Goal: Information Seeking & Learning: Learn about a topic

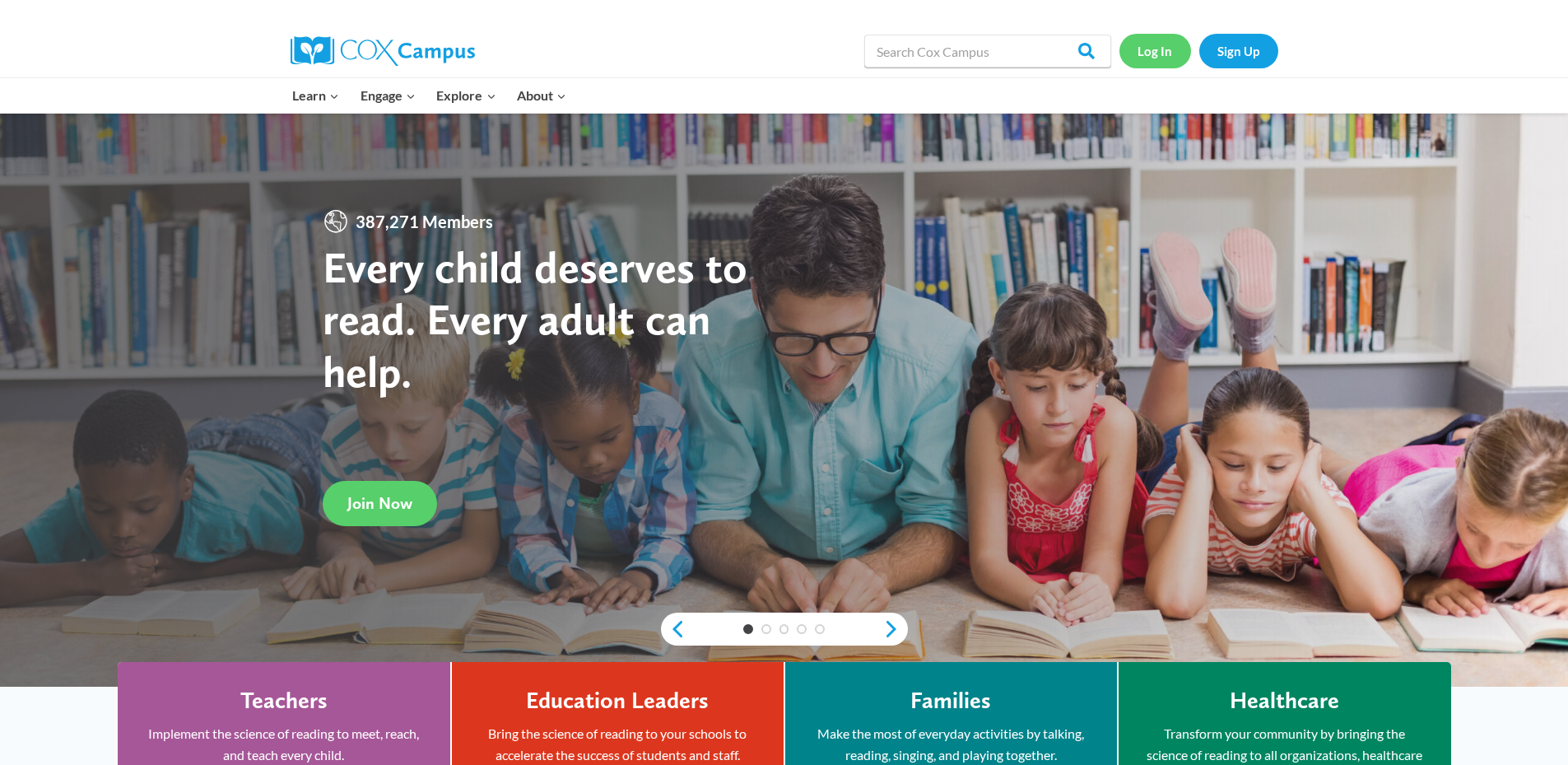
click at [1156, 46] on link "Log In" at bounding box center [1155, 51] width 72 height 34
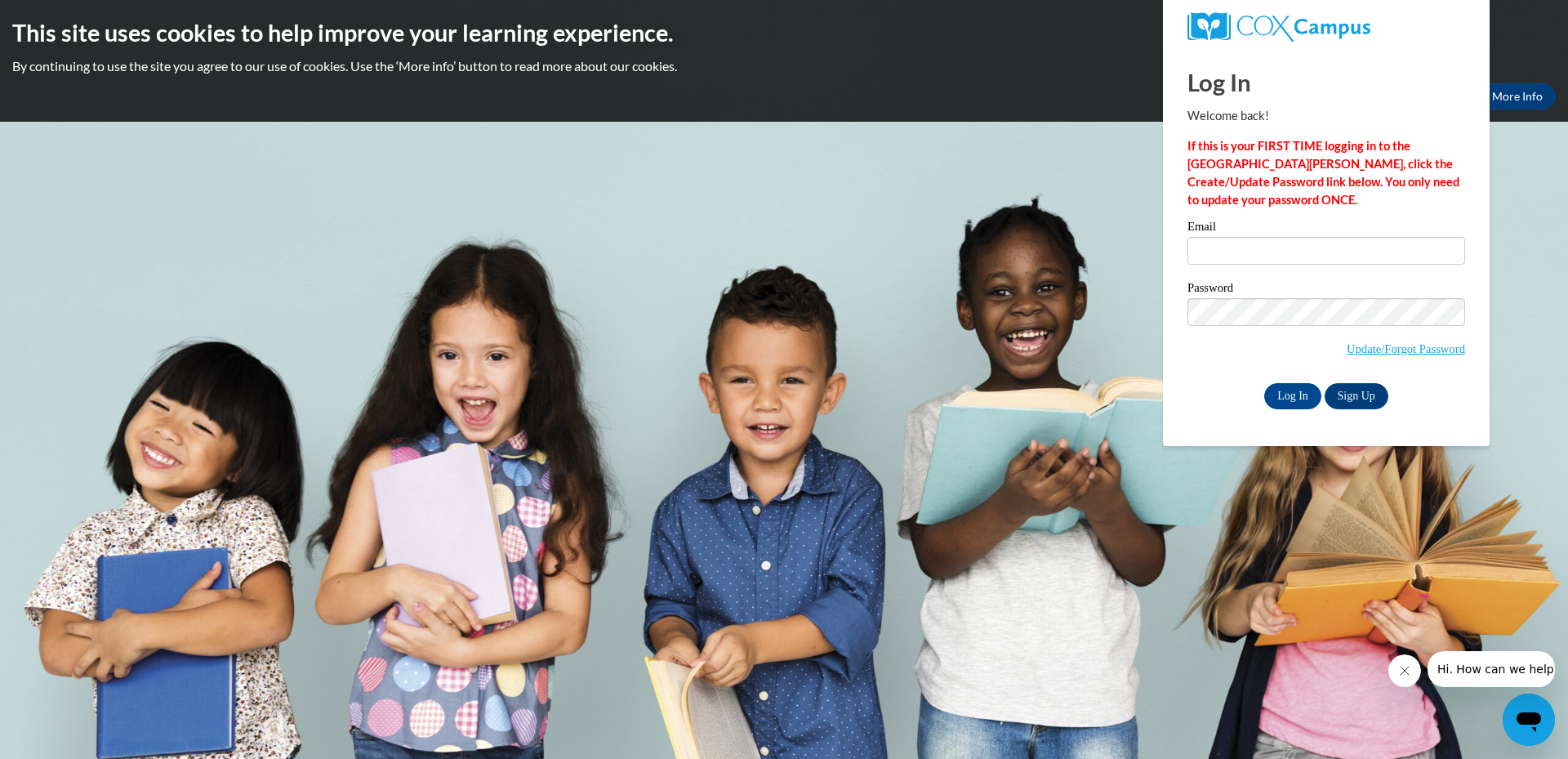
click at [974, 46] on h2 "This site uses cookies to help improve your learning experience." at bounding box center [784, 33] width 1543 height 33
click at [1273, 255] on input "Email" at bounding box center [1327, 251] width 277 height 28
type input "petersc@kmsd.edu"
click at [1264, 384] on input "Log In" at bounding box center [1293, 397] width 57 height 26
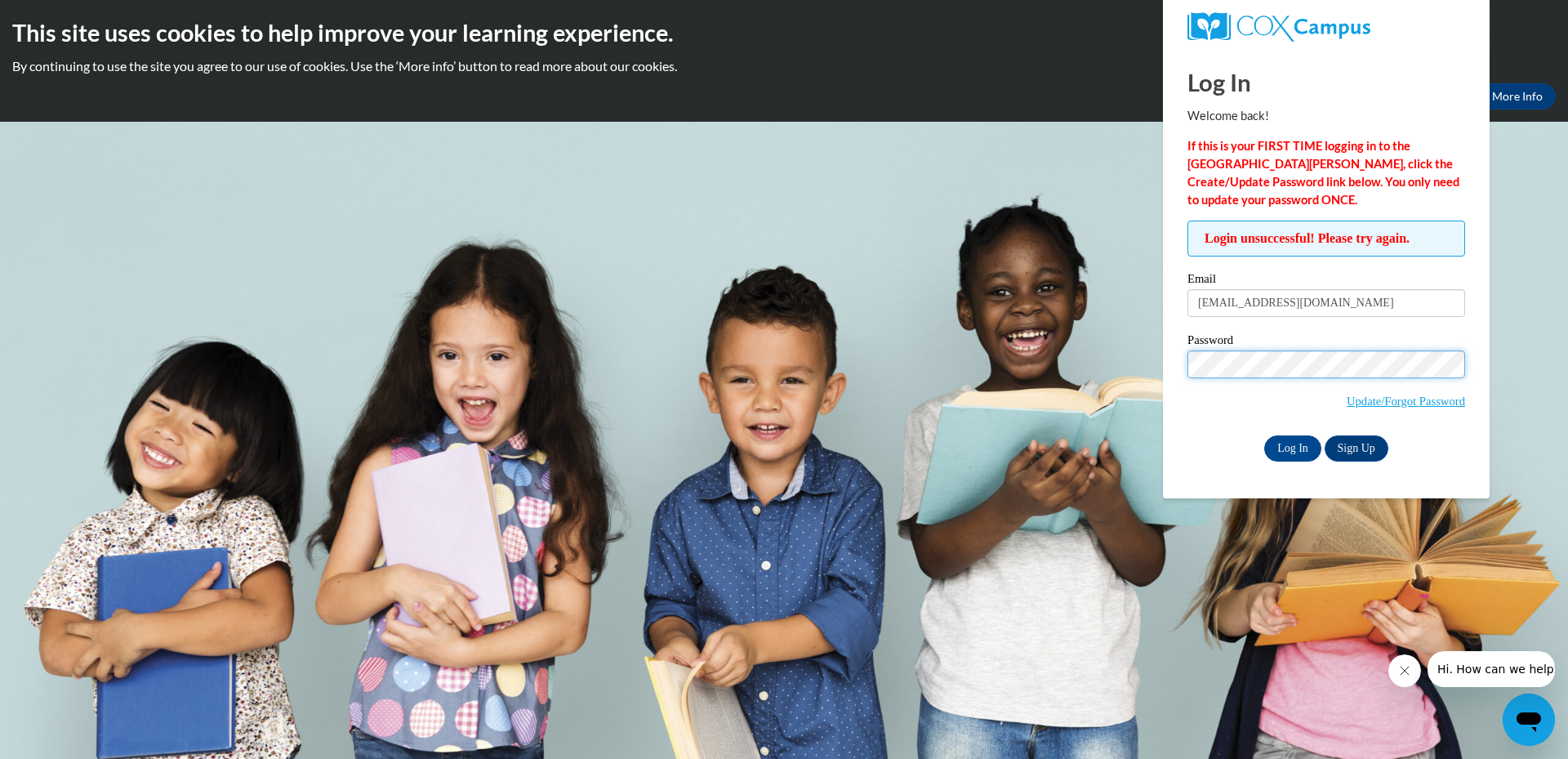
click at [1264, 435] on input "Log In" at bounding box center [1293, 448] width 57 height 26
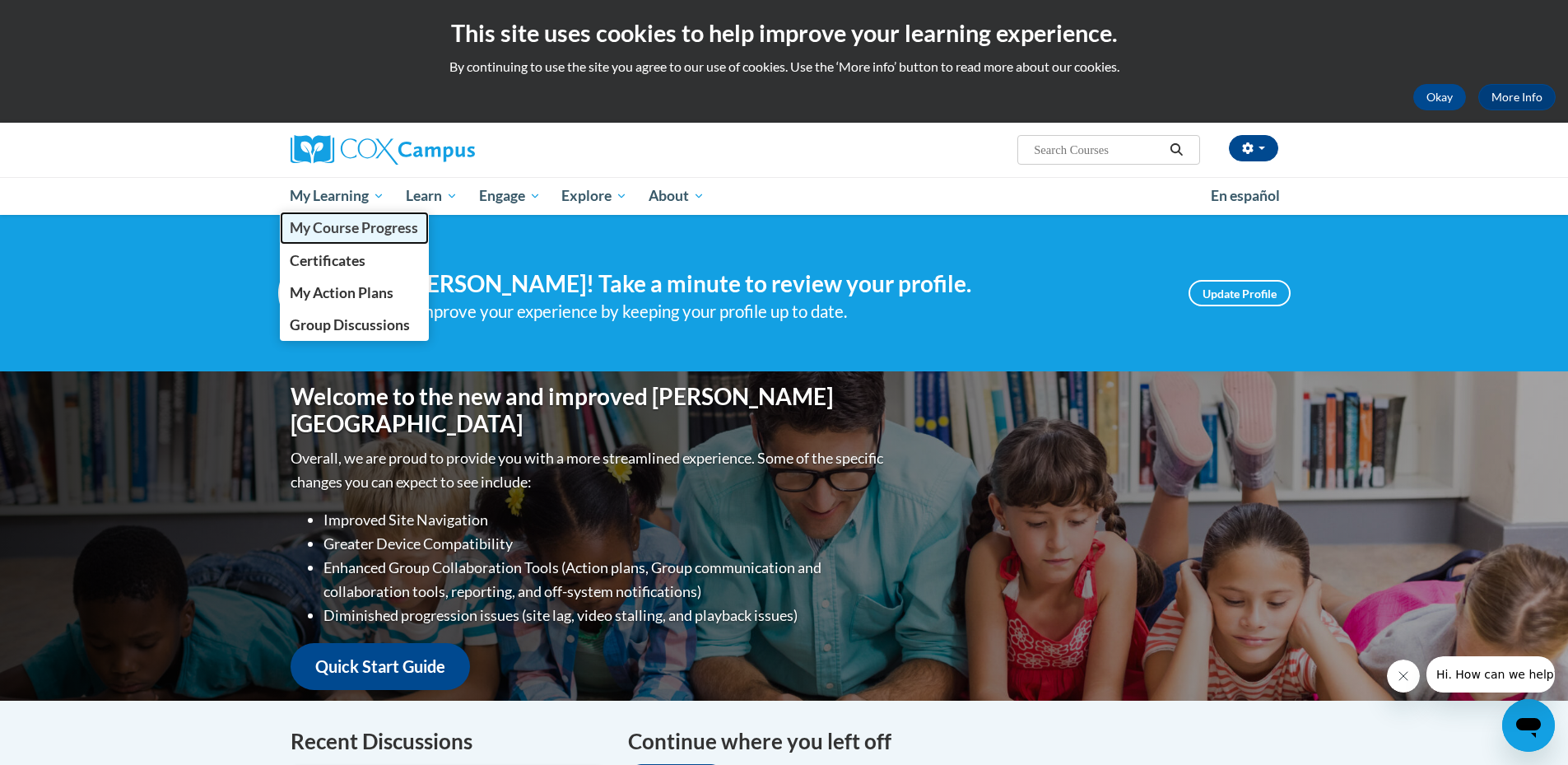
click at [336, 224] on span "My Course Progress" at bounding box center [353, 228] width 128 height 17
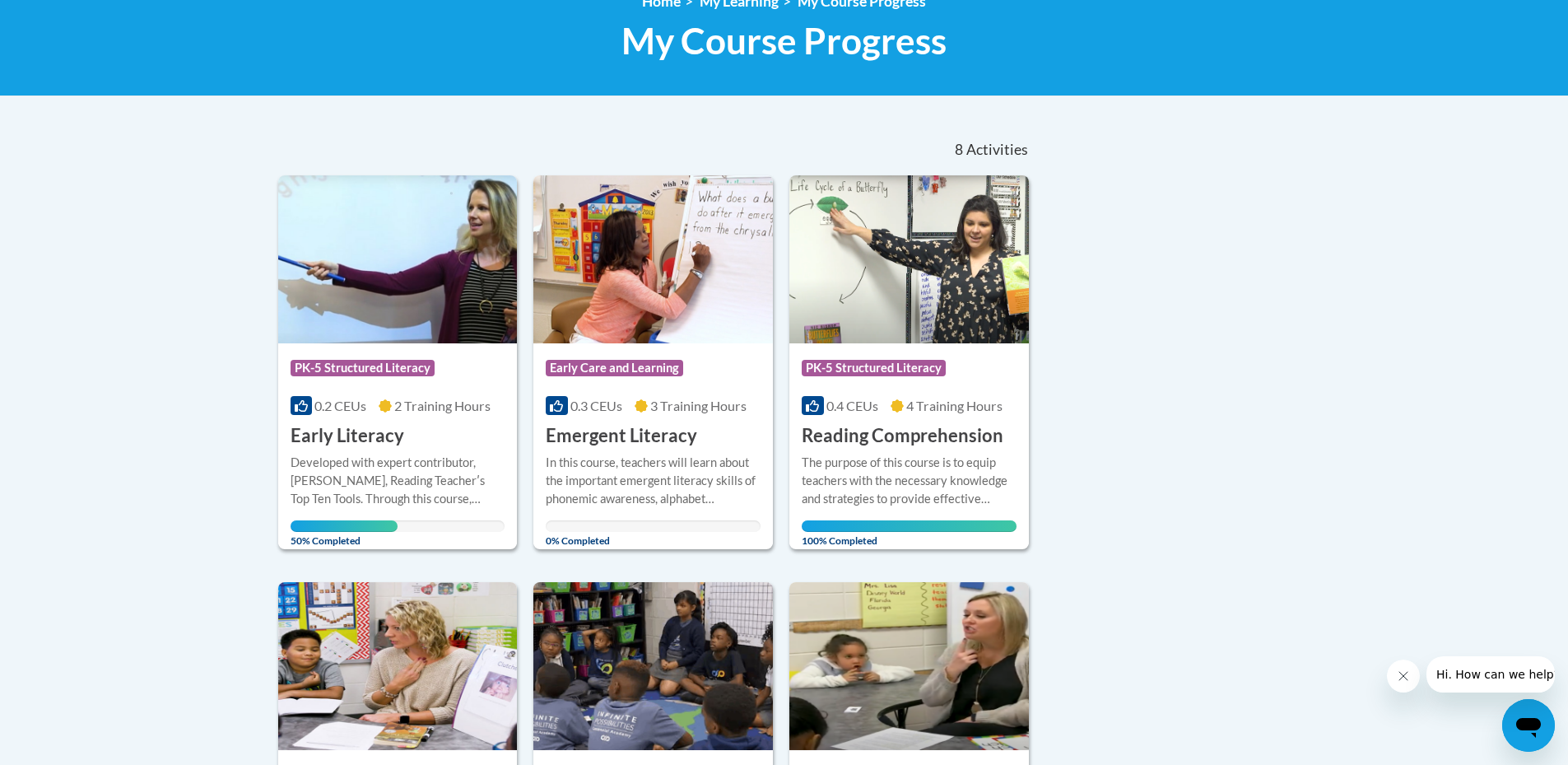
scroll to position [330, 0]
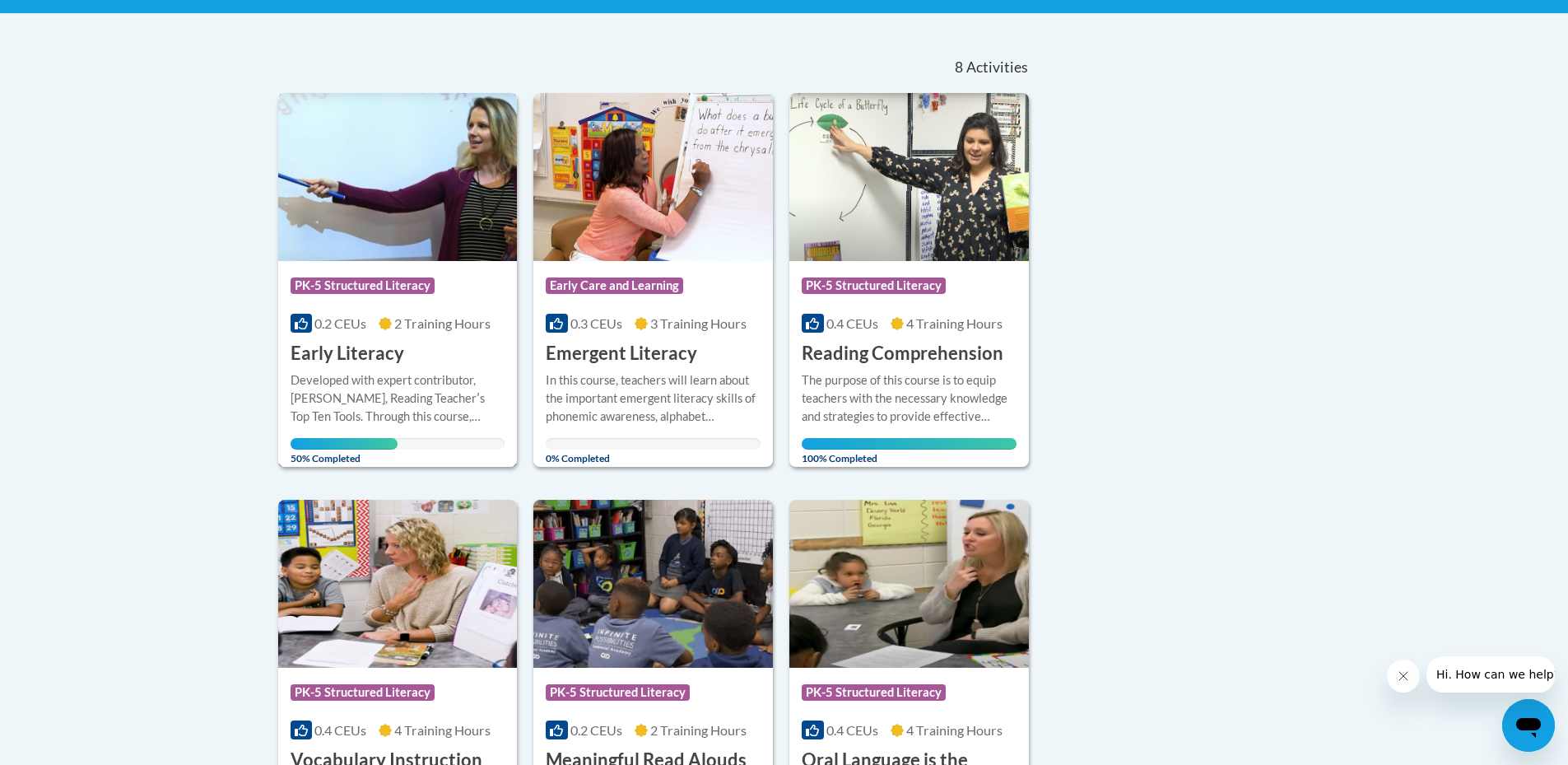
click at [420, 357] on div "Course Category: PK-5 Structured Literacy 0.2 CEUs 2 Training Hours COURSE Earl…" at bounding box center [398, 313] width 240 height 105
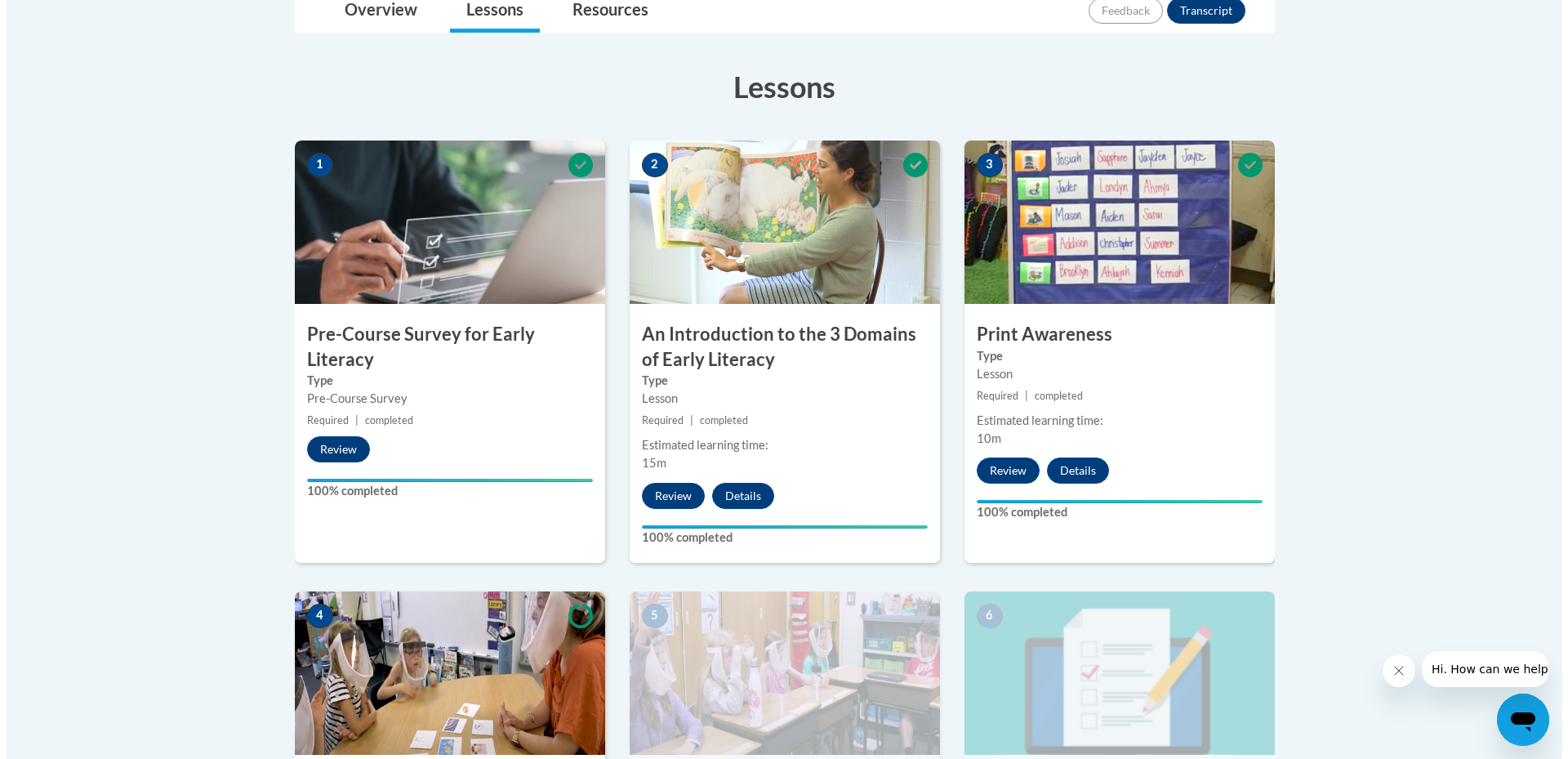
scroll to position [817, 0]
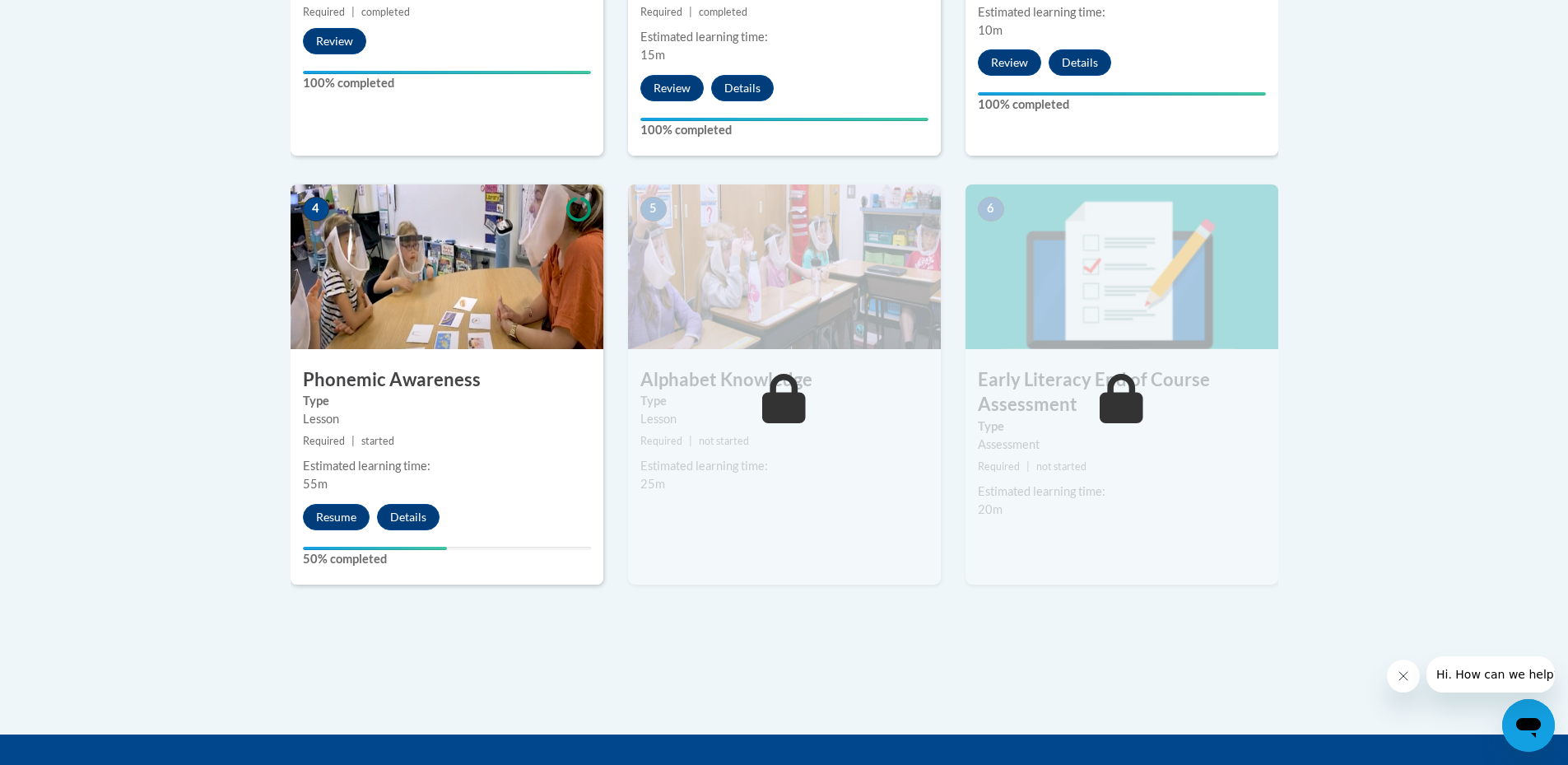
click at [478, 286] on img at bounding box center [447, 267] width 313 height 165
click at [330, 520] on button "Resume" at bounding box center [336, 517] width 67 height 26
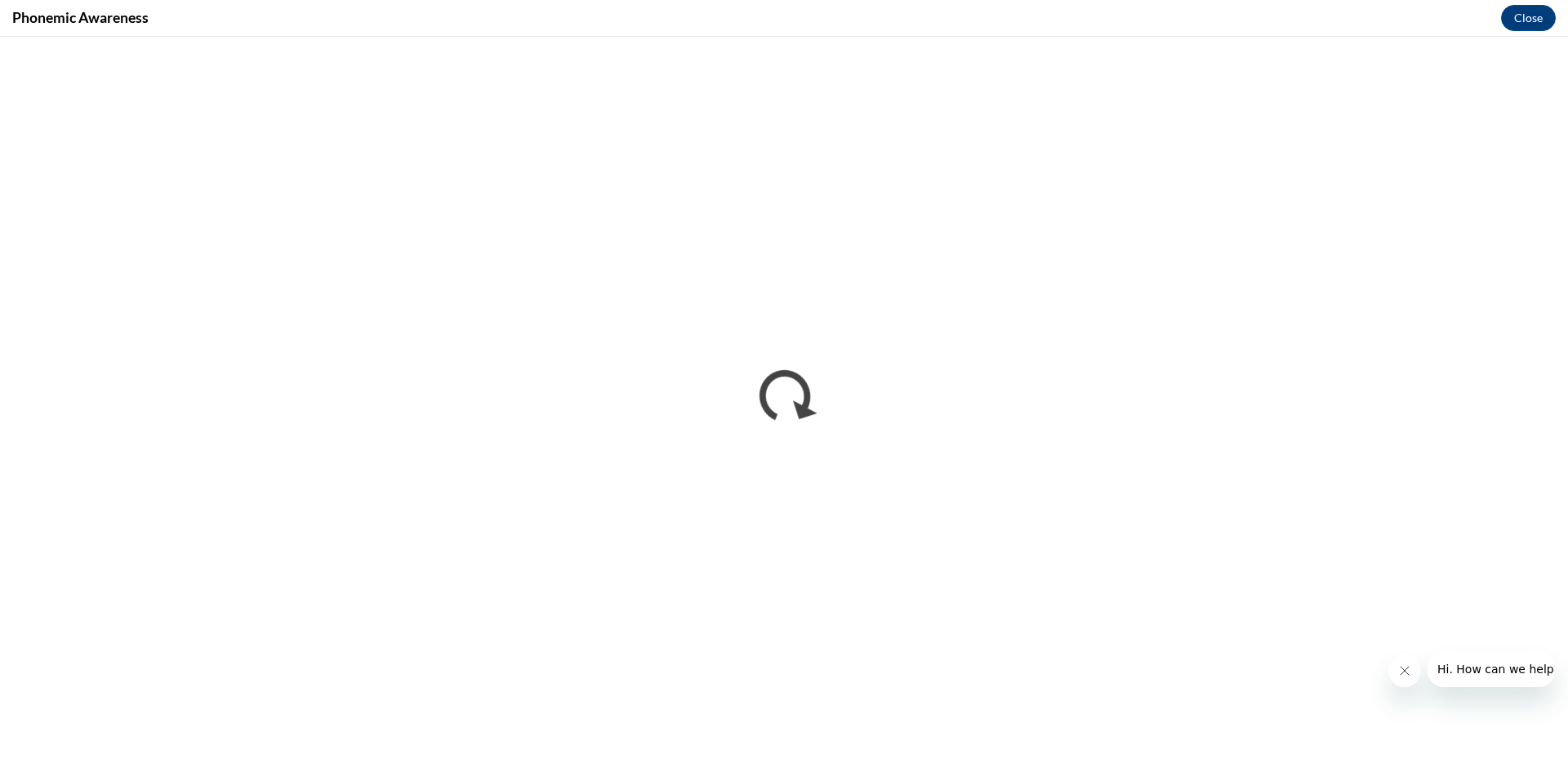
scroll to position [0, 0]
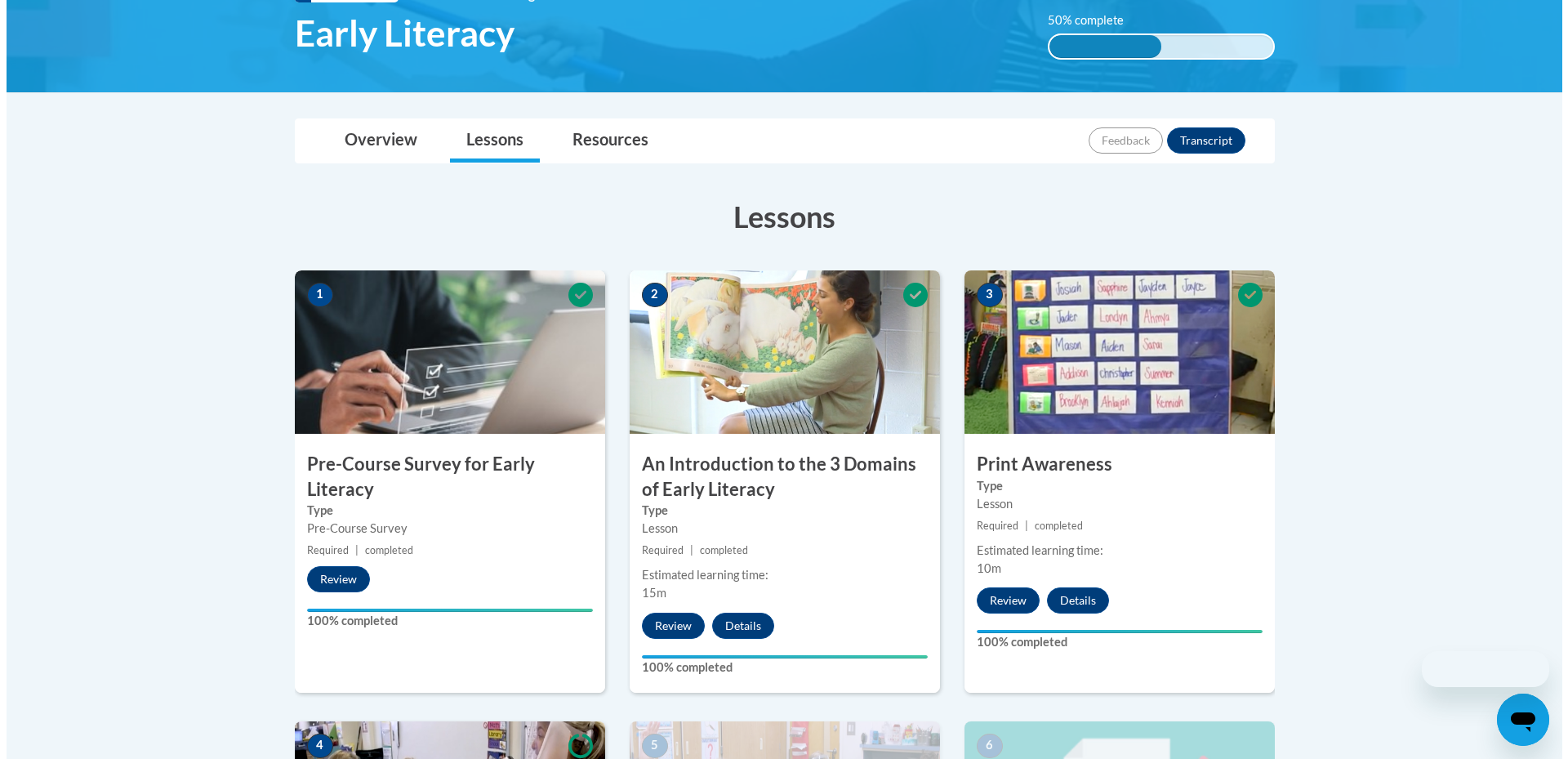
scroll to position [817, 0]
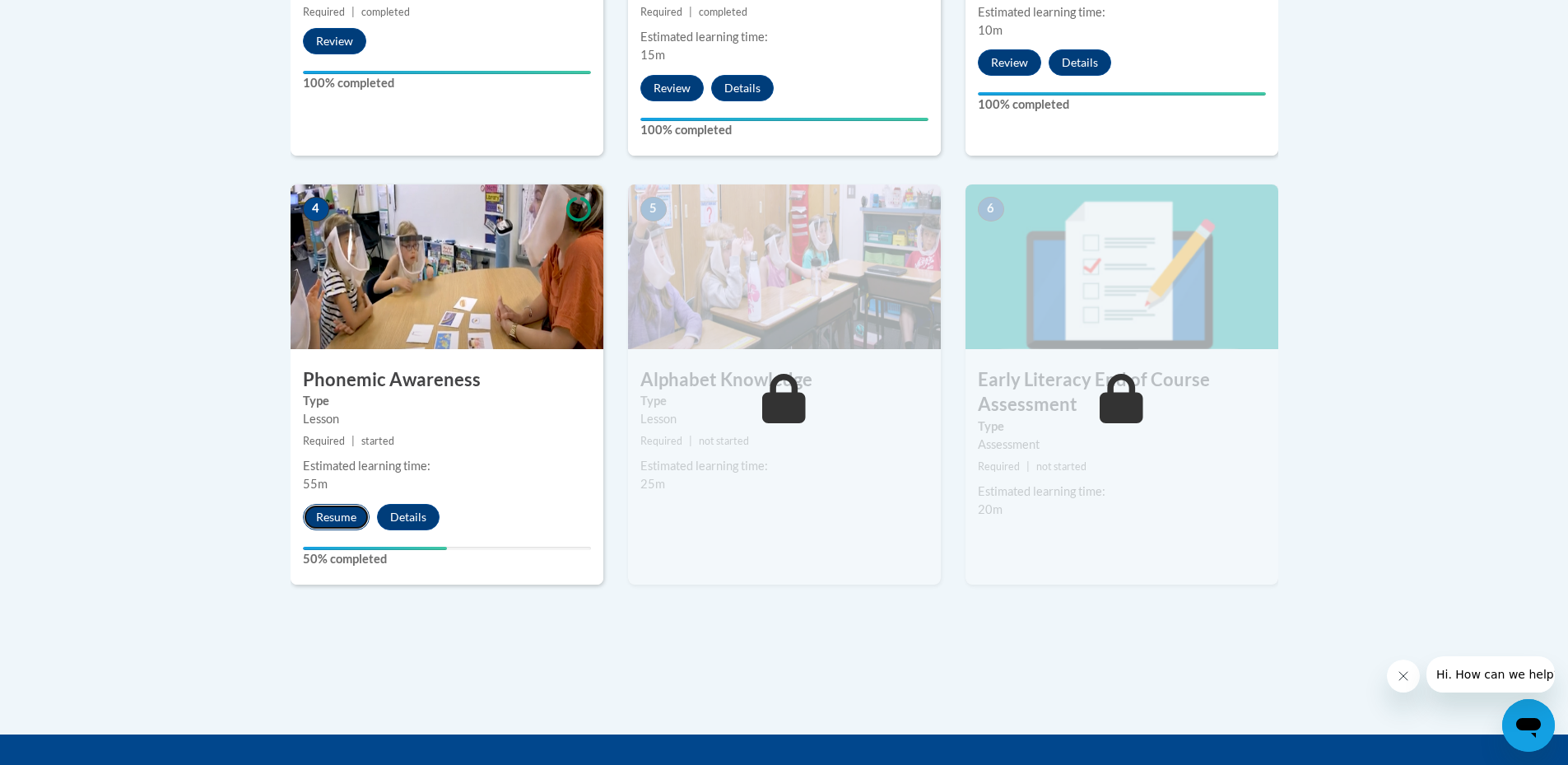
click at [342, 516] on button "Resume" at bounding box center [336, 517] width 67 height 26
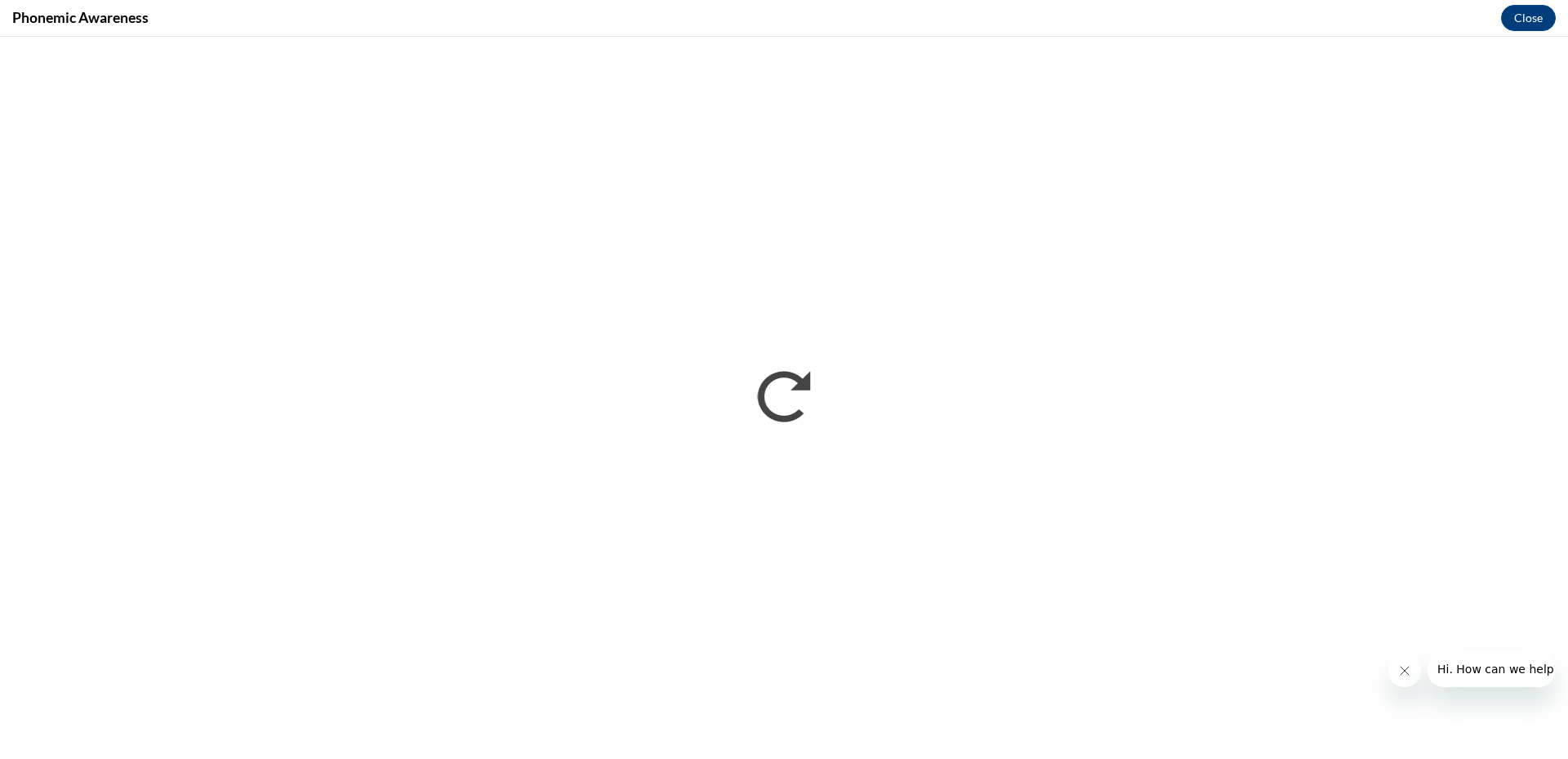
scroll to position [0, 0]
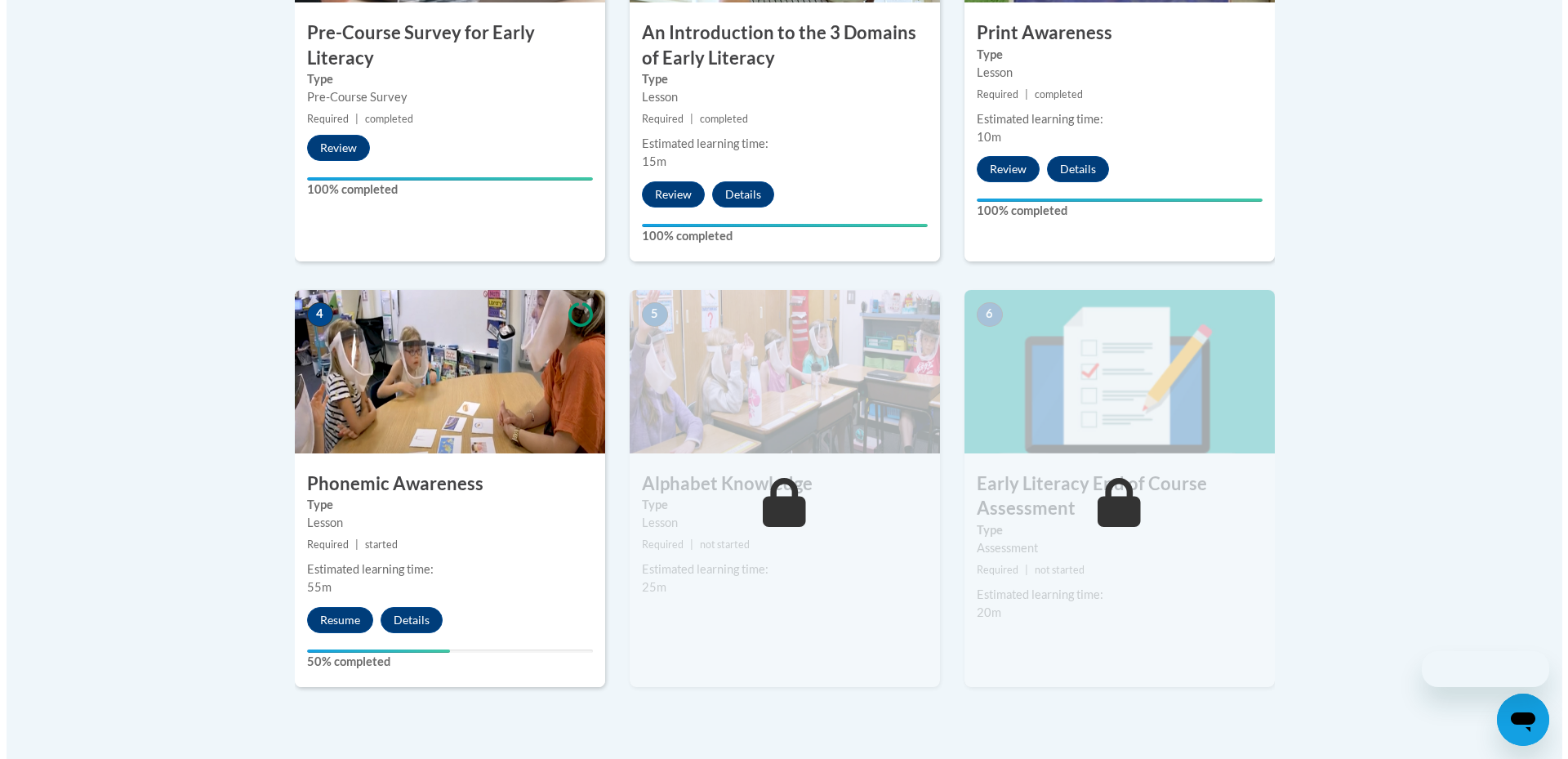
scroll to position [711, 0]
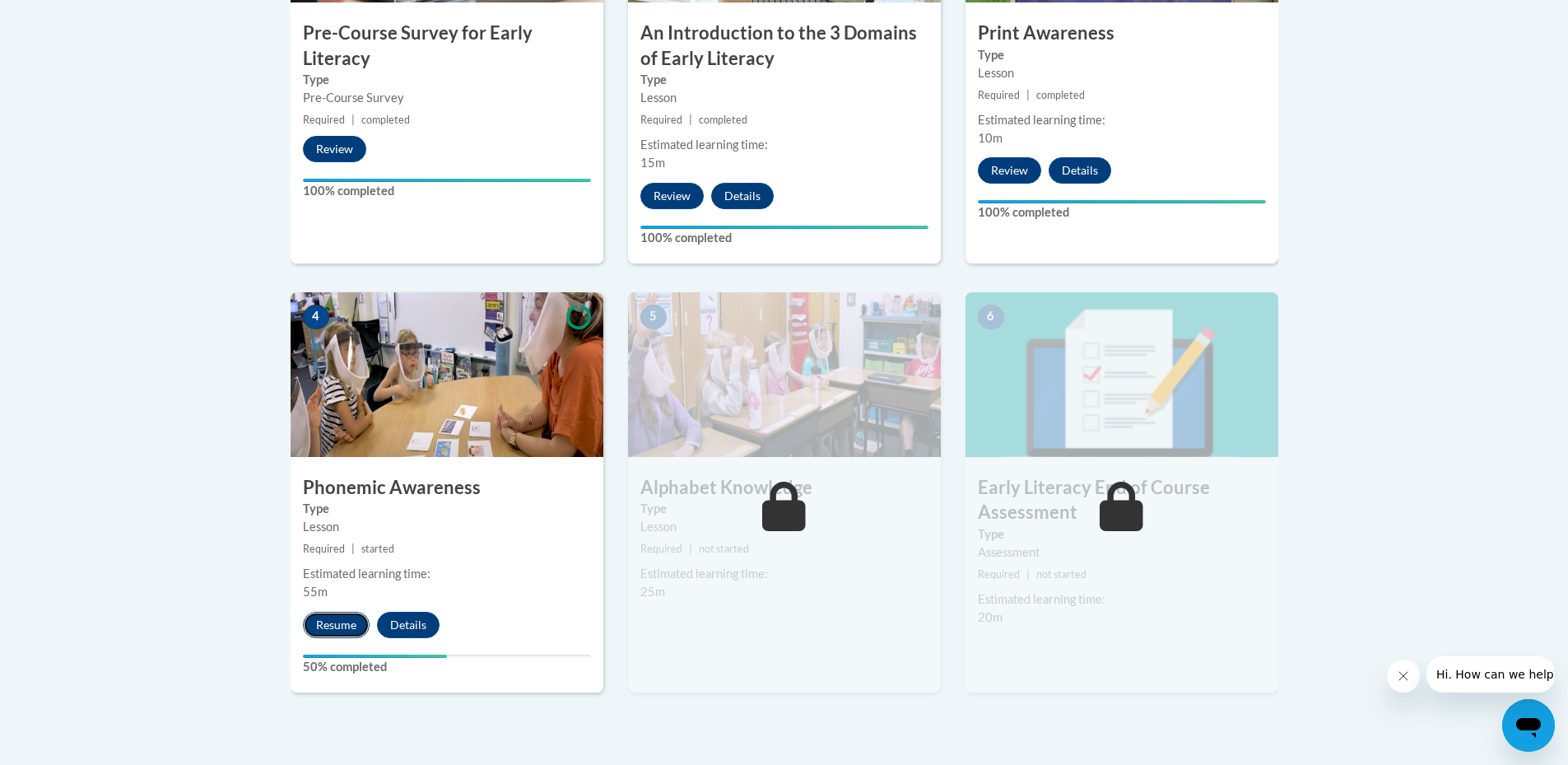
click at [347, 625] on button "Resume" at bounding box center [336, 625] width 67 height 26
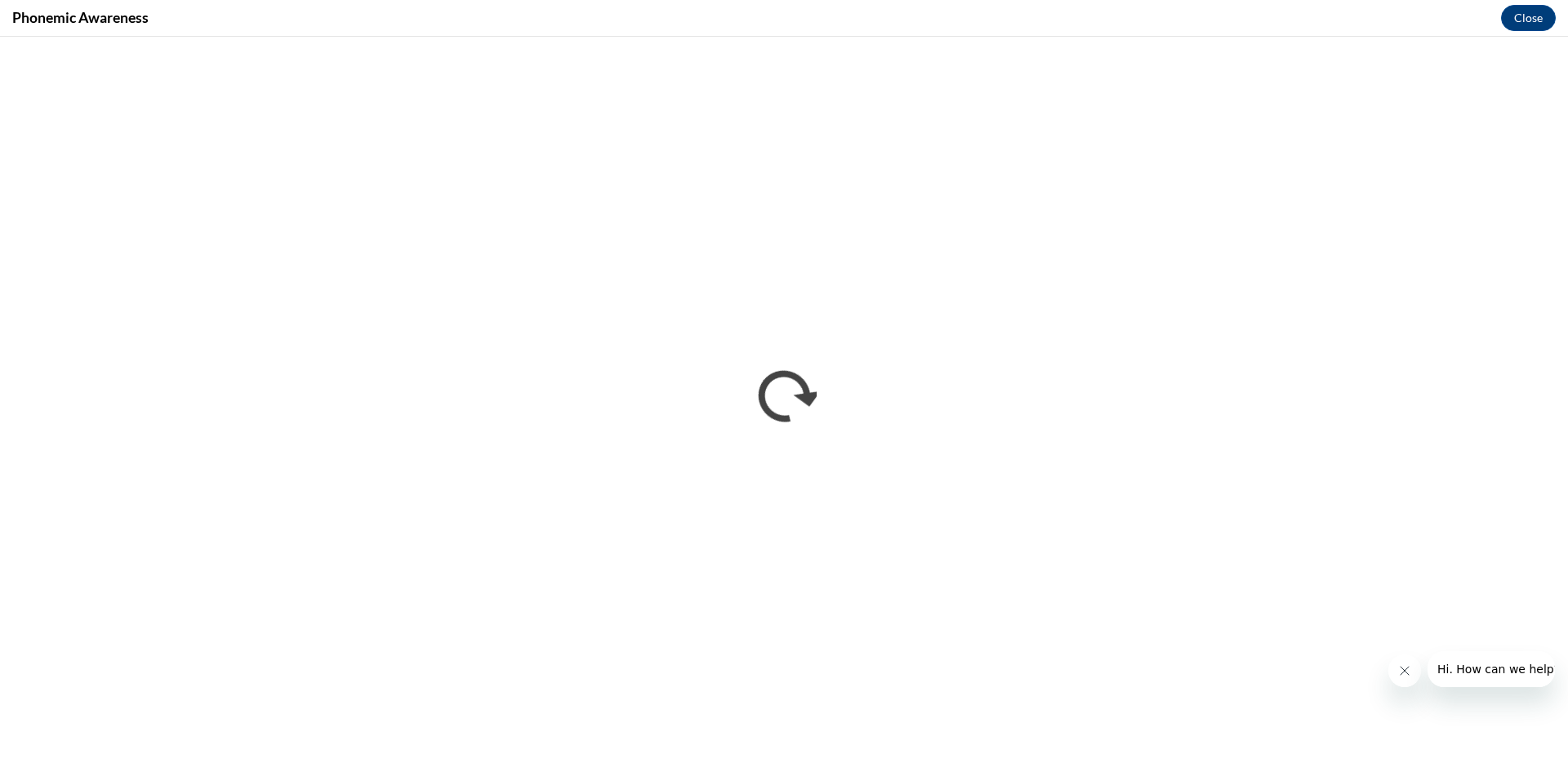
scroll to position [0, 0]
